Goal: Use online tool/utility

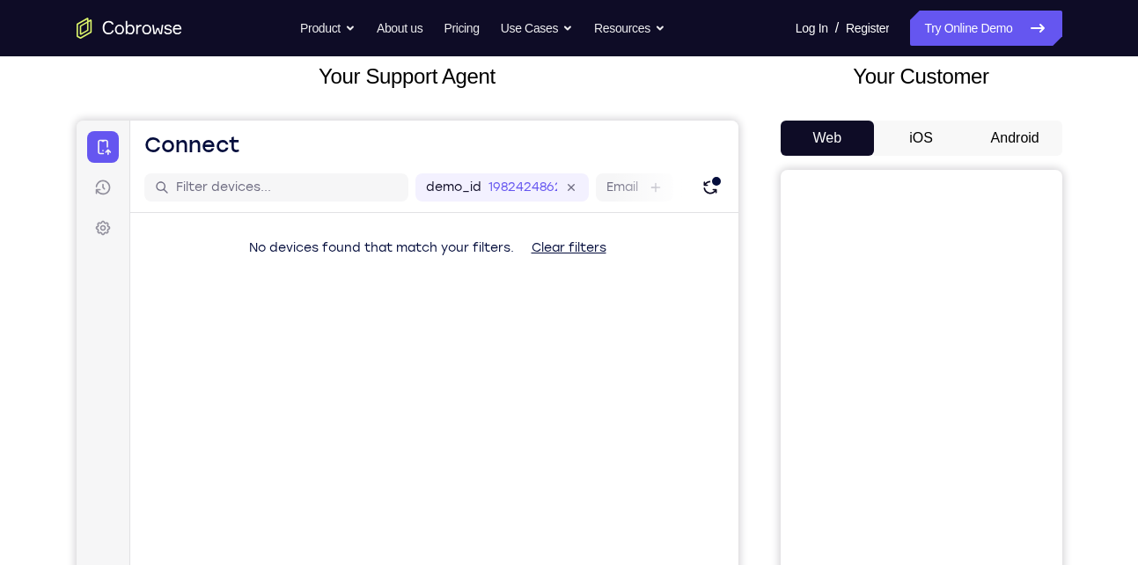
scroll to position [107, 0]
click at [1000, 135] on button "Android" at bounding box center [1015, 138] width 94 height 35
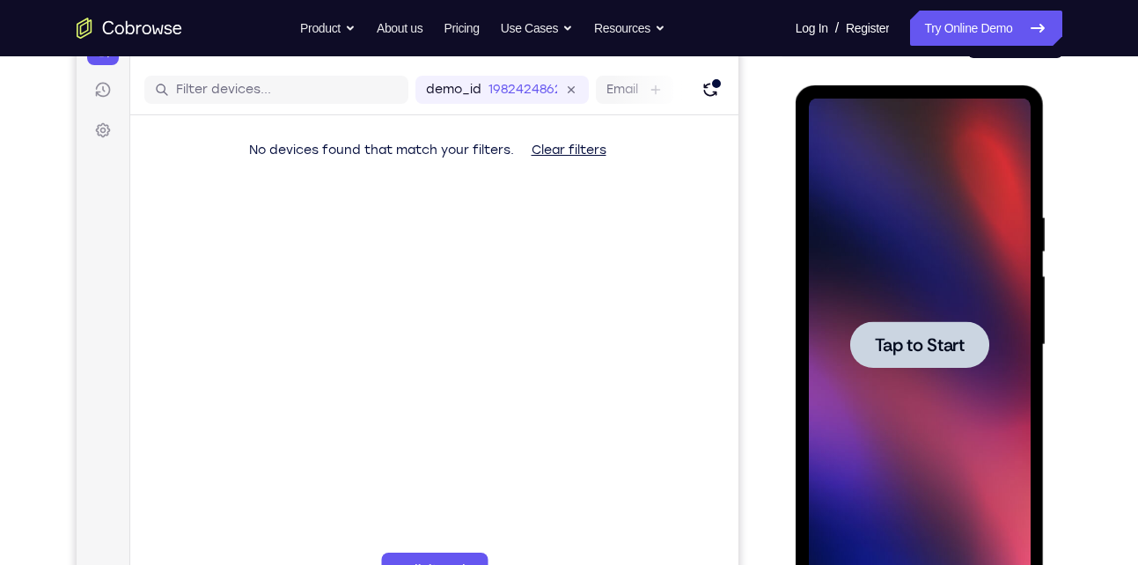
scroll to position [0, 0]
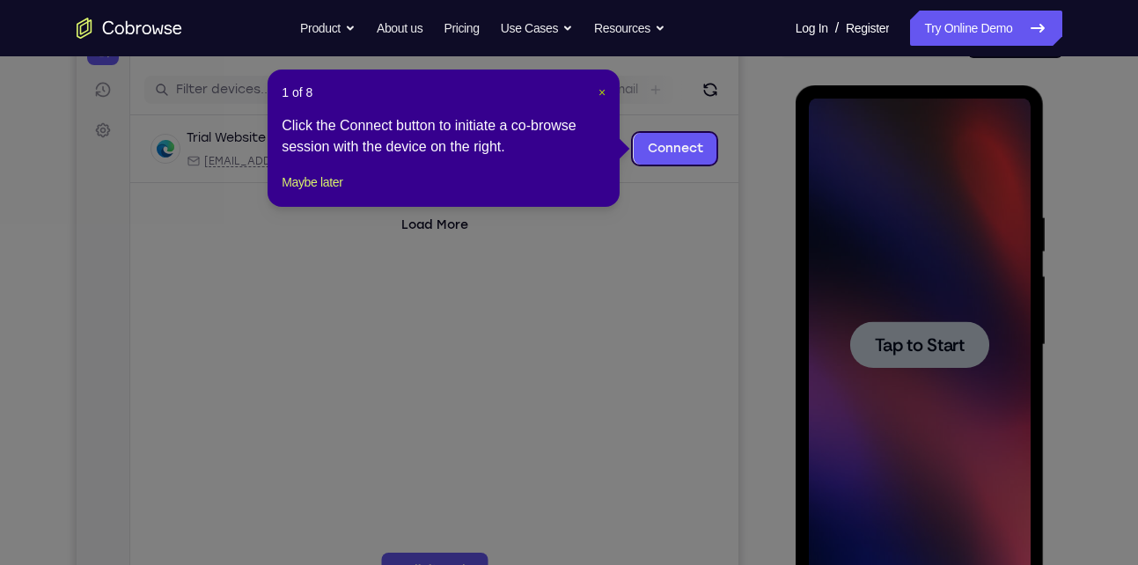
click at [599, 91] on span "×" at bounding box center [601, 92] width 7 height 14
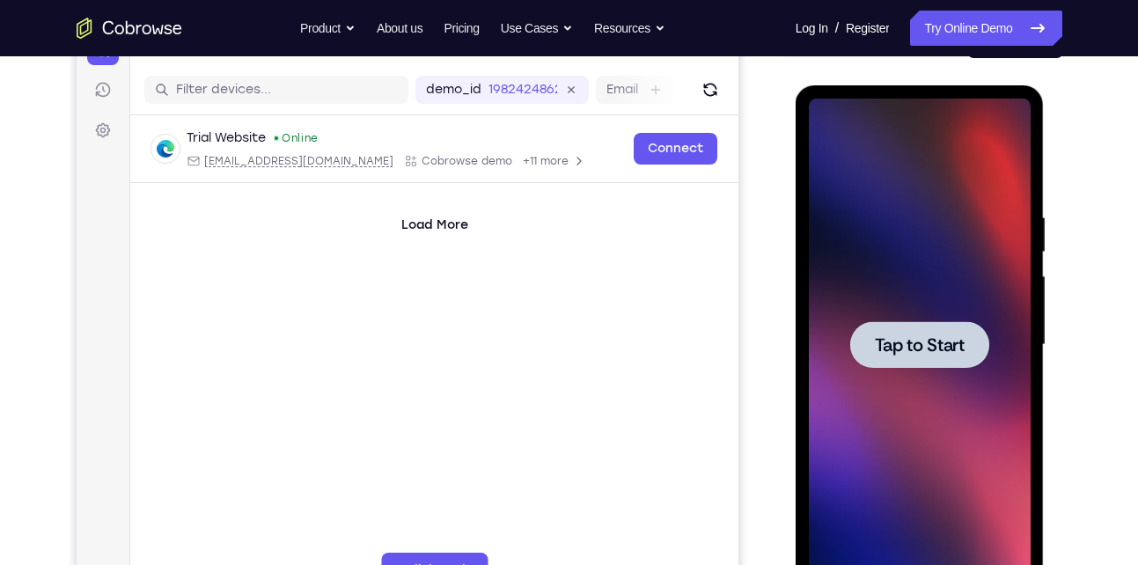
click at [907, 369] on div at bounding box center [920, 345] width 222 height 493
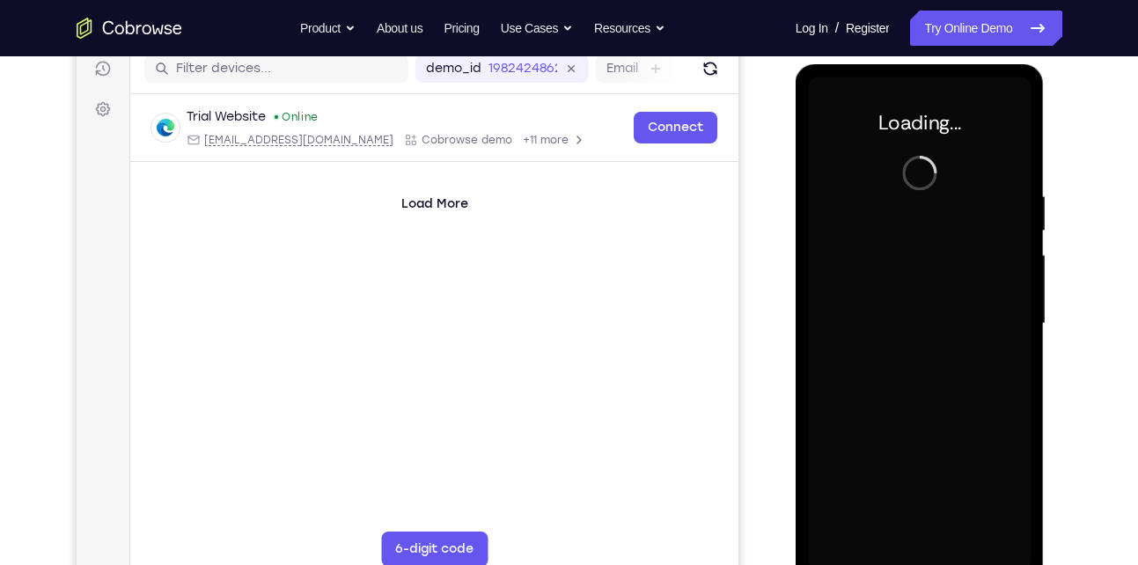
scroll to position [262, 0]
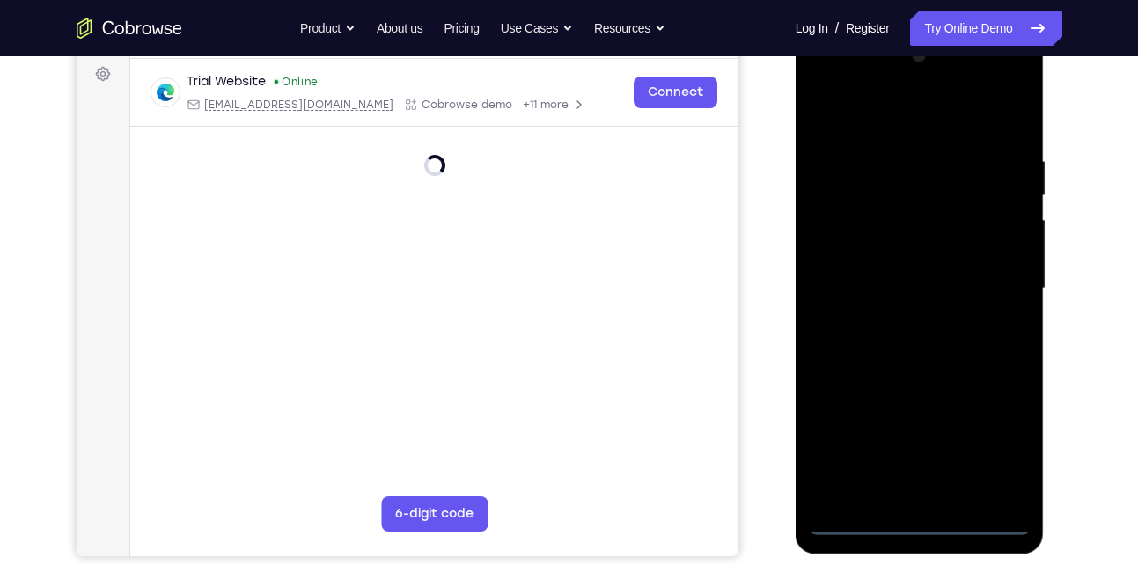
click at [909, 529] on div at bounding box center [920, 288] width 222 height 493
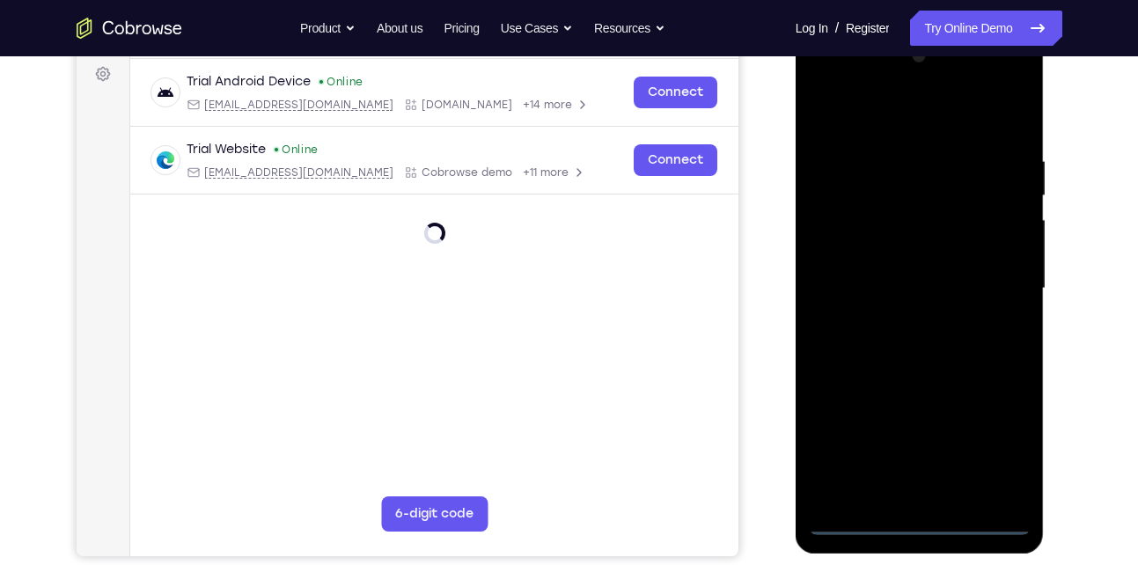
click at [995, 439] on div at bounding box center [920, 288] width 222 height 493
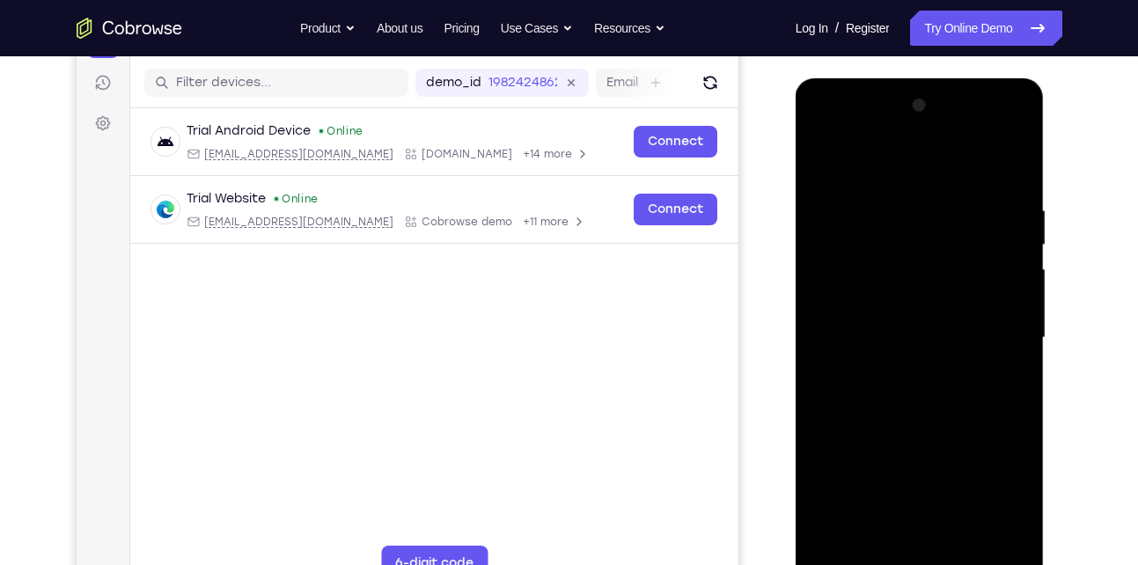
scroll to position [212, 0]
click at [831, 130] on div at bounding box center [920, 338] width 222 height 493
click at [841, 297] on div at bounding box center [920, 338] width 222 height 493
click at [848, 331] on div at bounding box center [920, 338] width 222 height 493
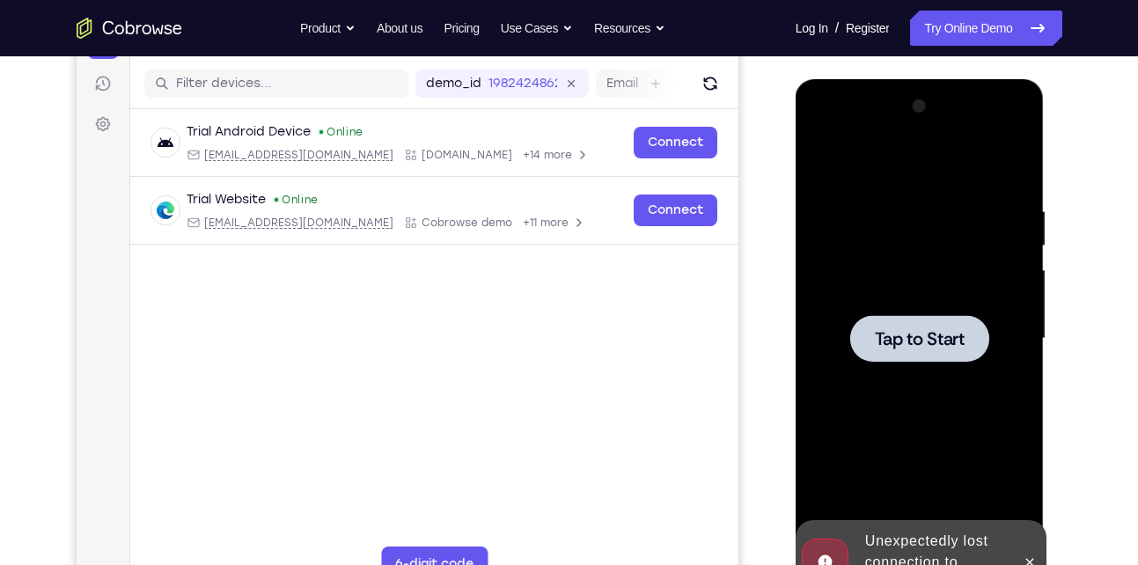
click at [895, 338] on span "Tap to Start" at bounding box center [920, 339] width 90 height 18
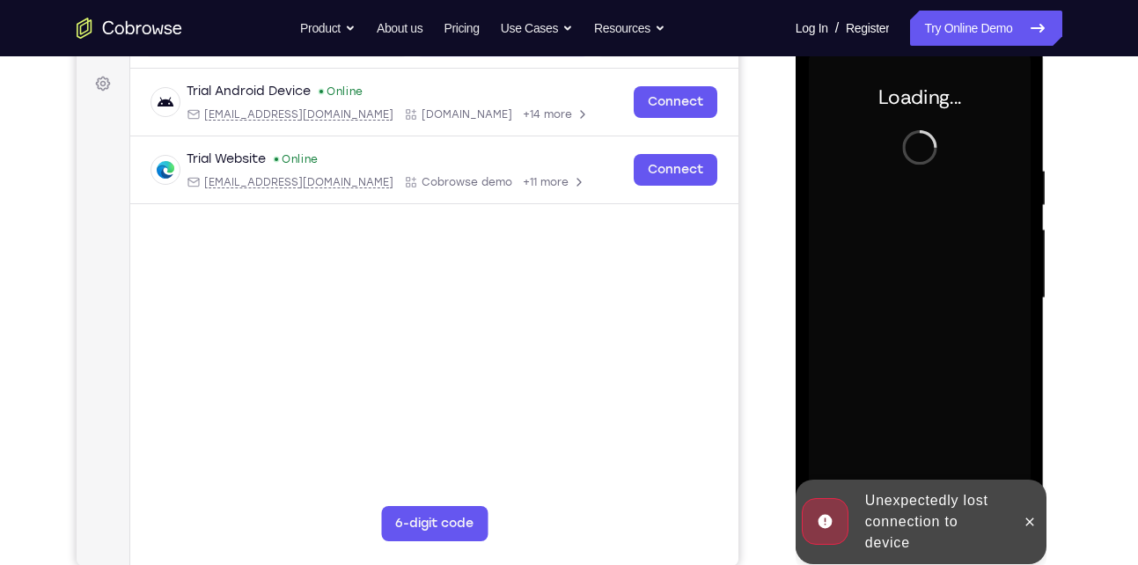
scroll to position [253, 0]
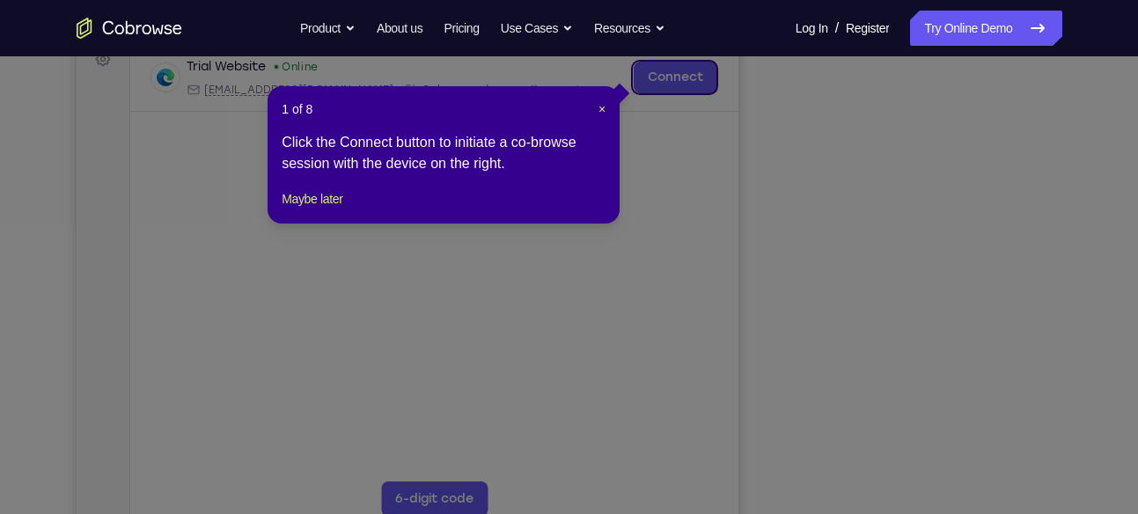
scroll to position [370, 0]
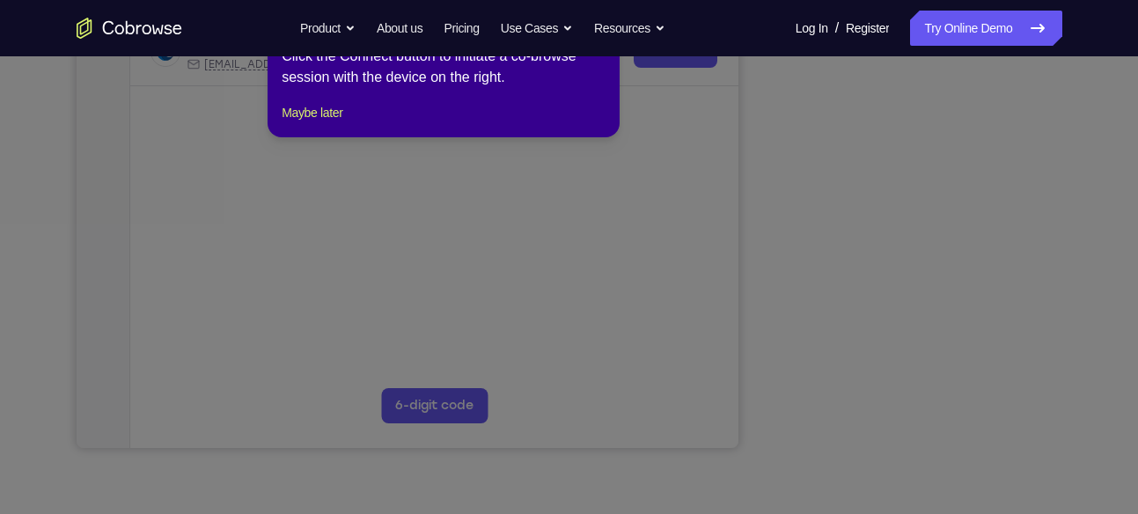
click at [925, 405] on icon at bounding box center [575, 241] width 1151 height 546
click at [919, 411] on icon at bounding box center [575, 241] width 1151 height 546
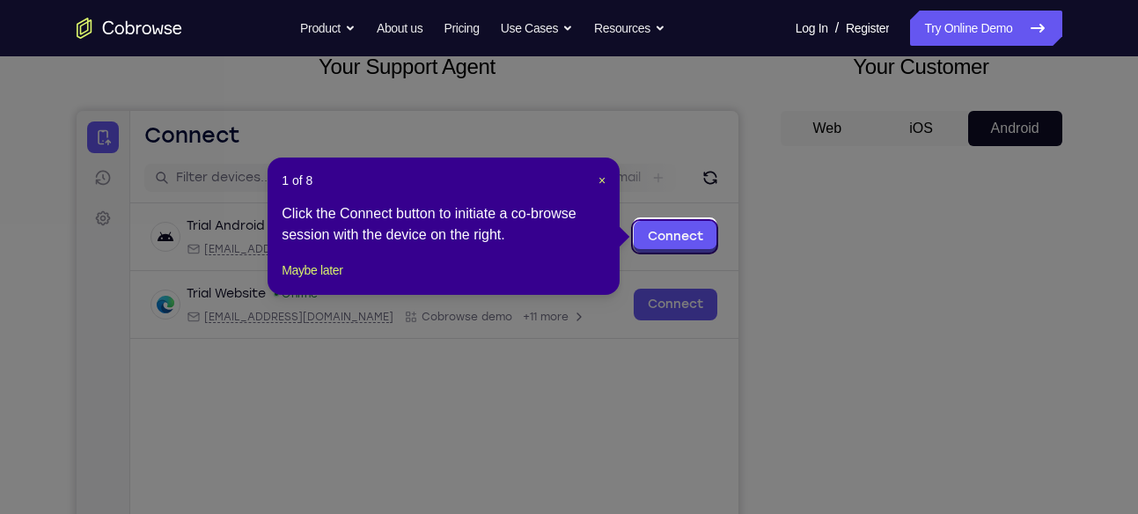
scroll to position [117, 0]
click at [601, 179] on span "×" at bounding box center [601, 181] width 7 height 14
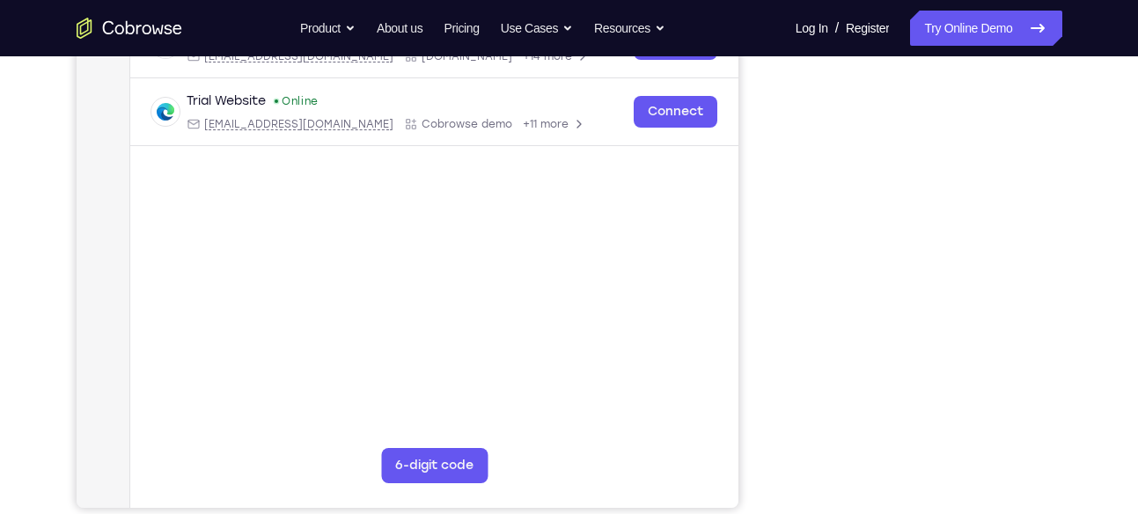
scroll to position [304, 0]
